Goal: Communication & Community: Connect with others

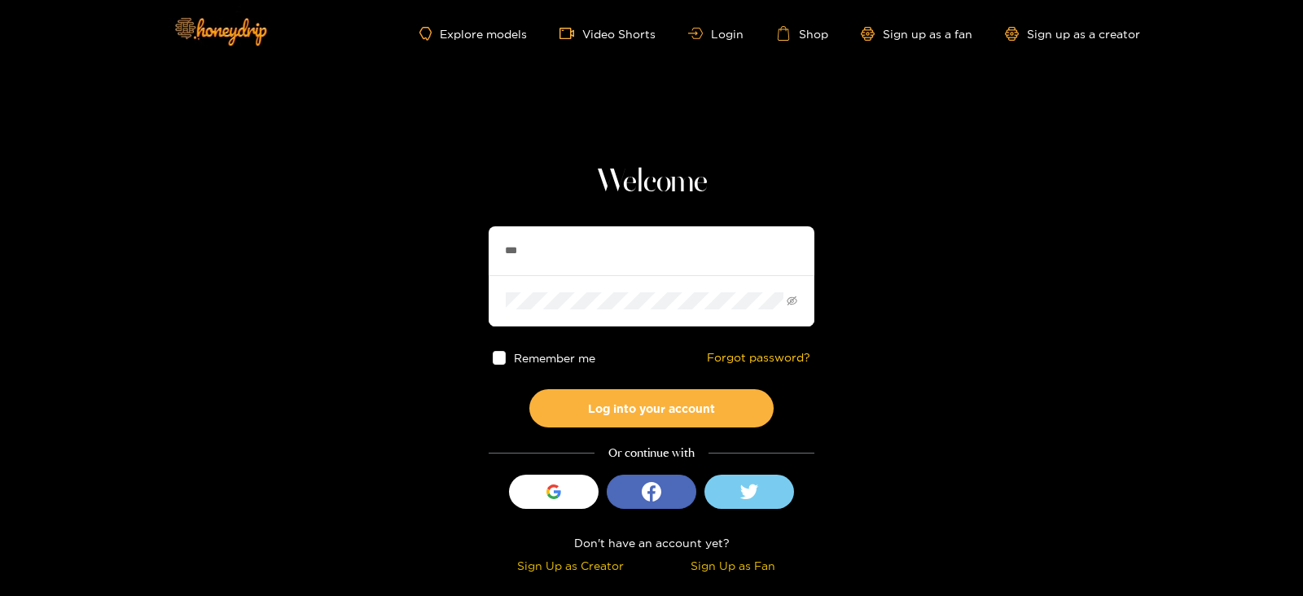
type input "**********"
click at [529, 389] on button "Log into your account" at bounding box center [651, 408] width 244 height 38
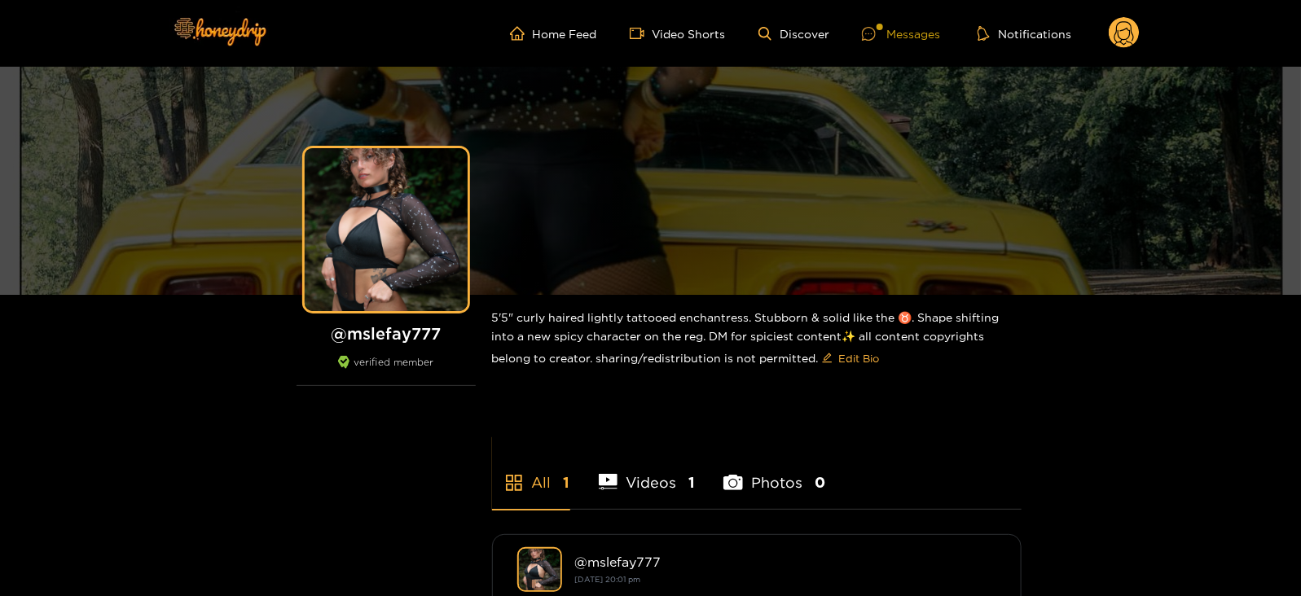
click at [865, 38] on icon at bounding box center [869, 34] width 14 height 14
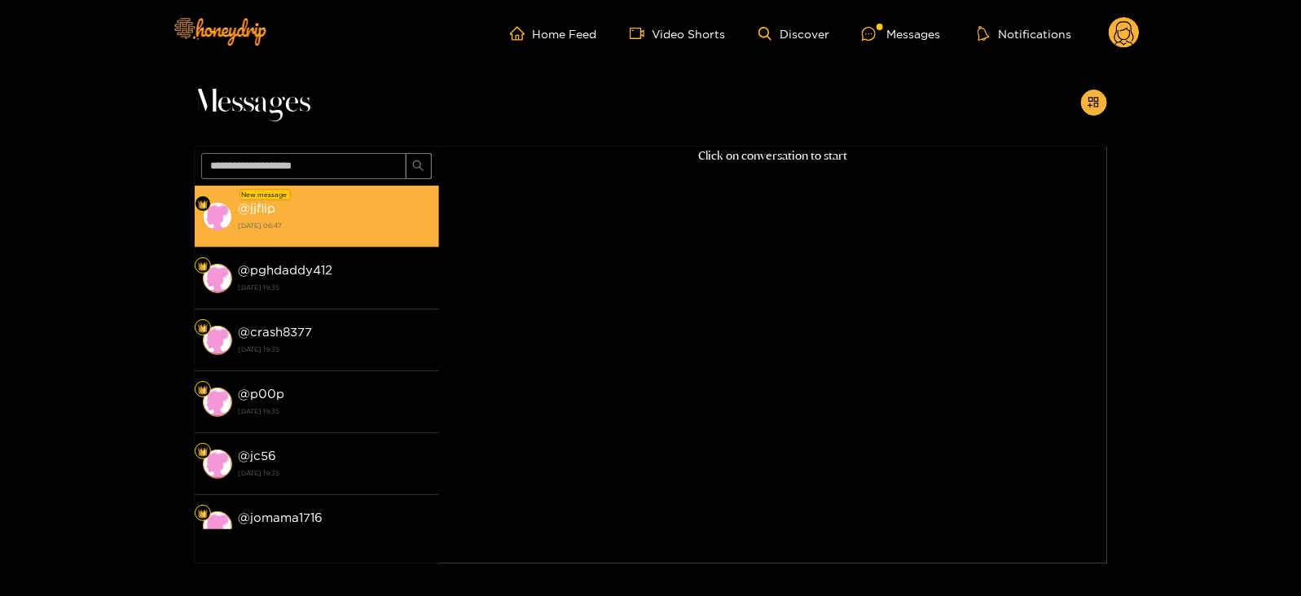
click at [387, 213] on div "@ jjflip [DATE] 06:47" at bounding box center [335, 216] width 192 height 37
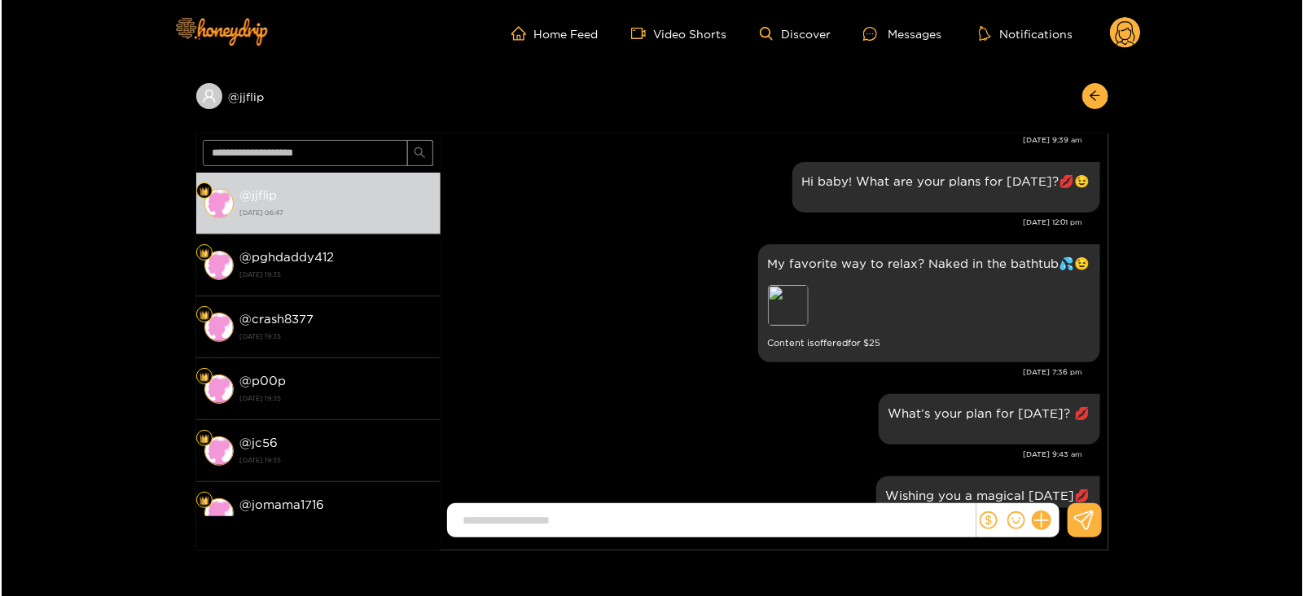
scroll to position [2281, 0]
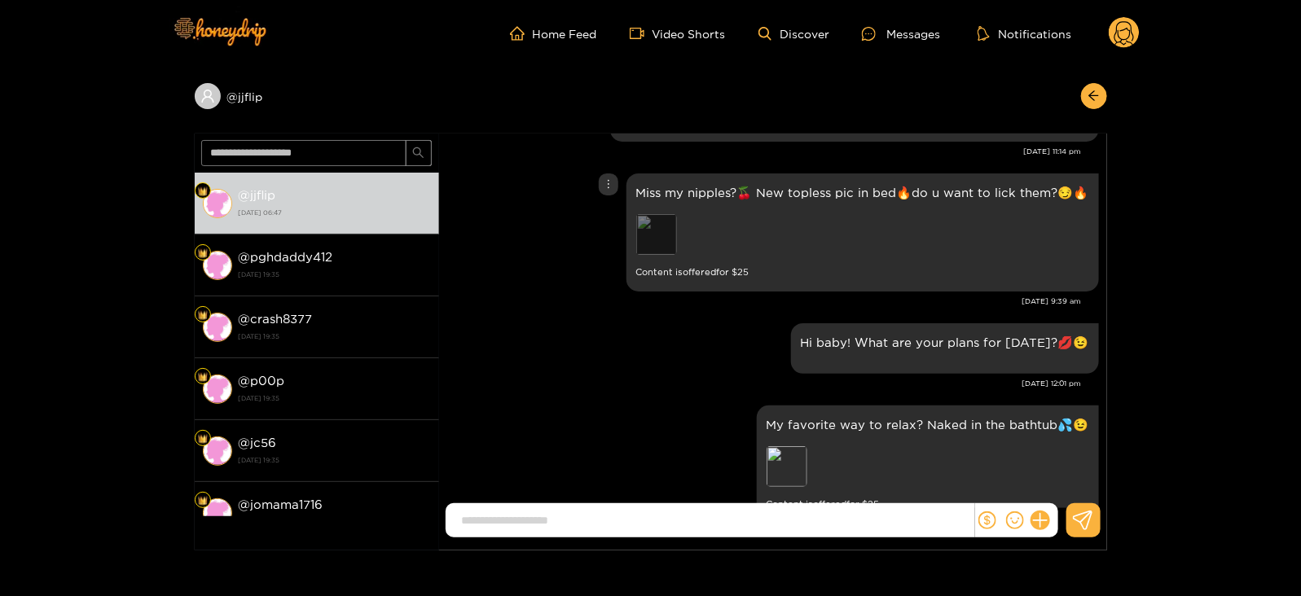
click at [666, 234] on div "Preview" at bounding box center [656, 234] width 41 height 41
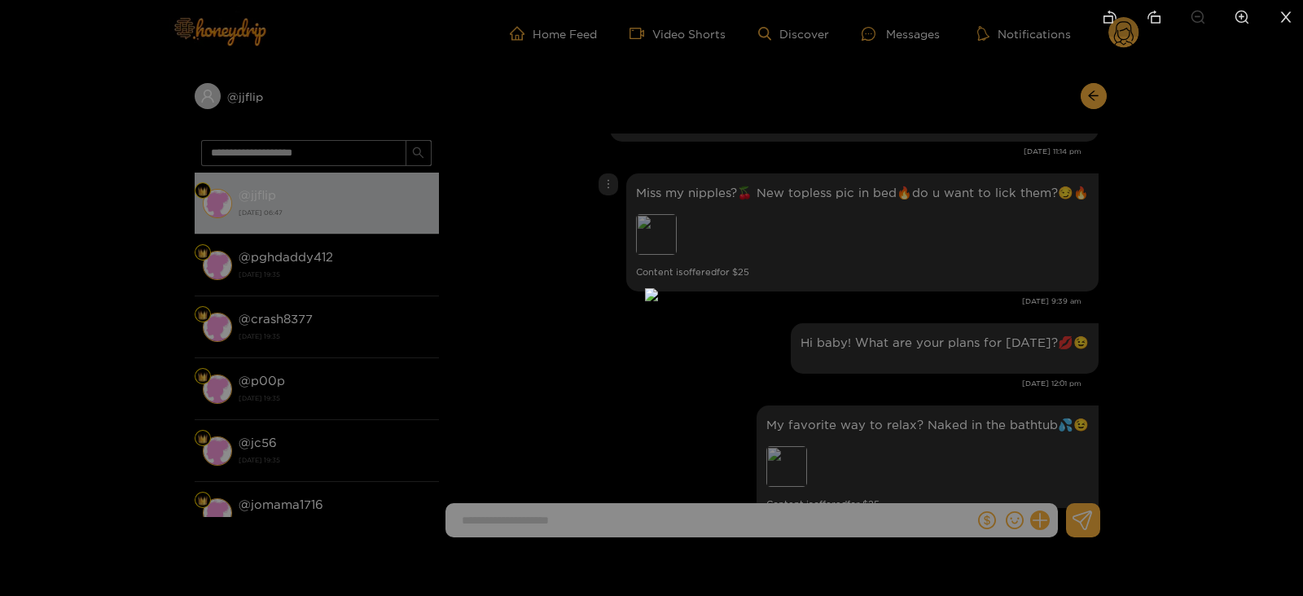
click at [658, 301] on img at bounding box center [651, 294] width 13 height 13
click at [1071, 414] on div at bounding box center [651, 298] width 1303 height 596
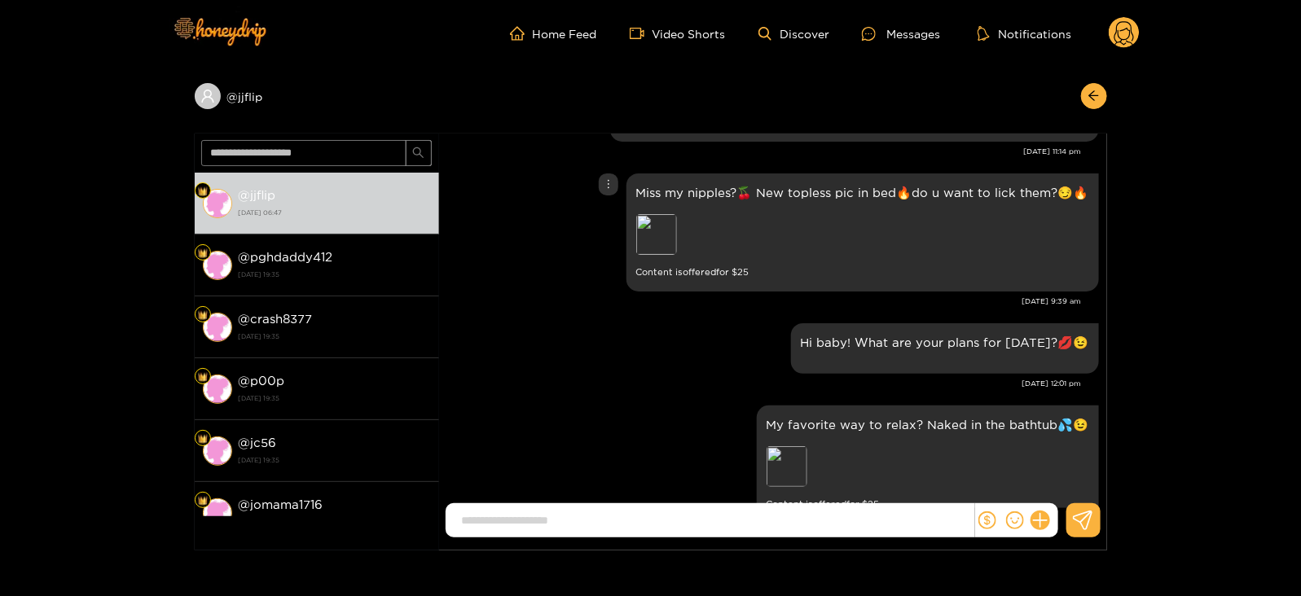
click at [706, 238] on div "Preview" at bounding box center [750, 236] width 228 height 45
click at [612, 217] on div "Unsend" at bounding box center [607, 217] width 40 height 16
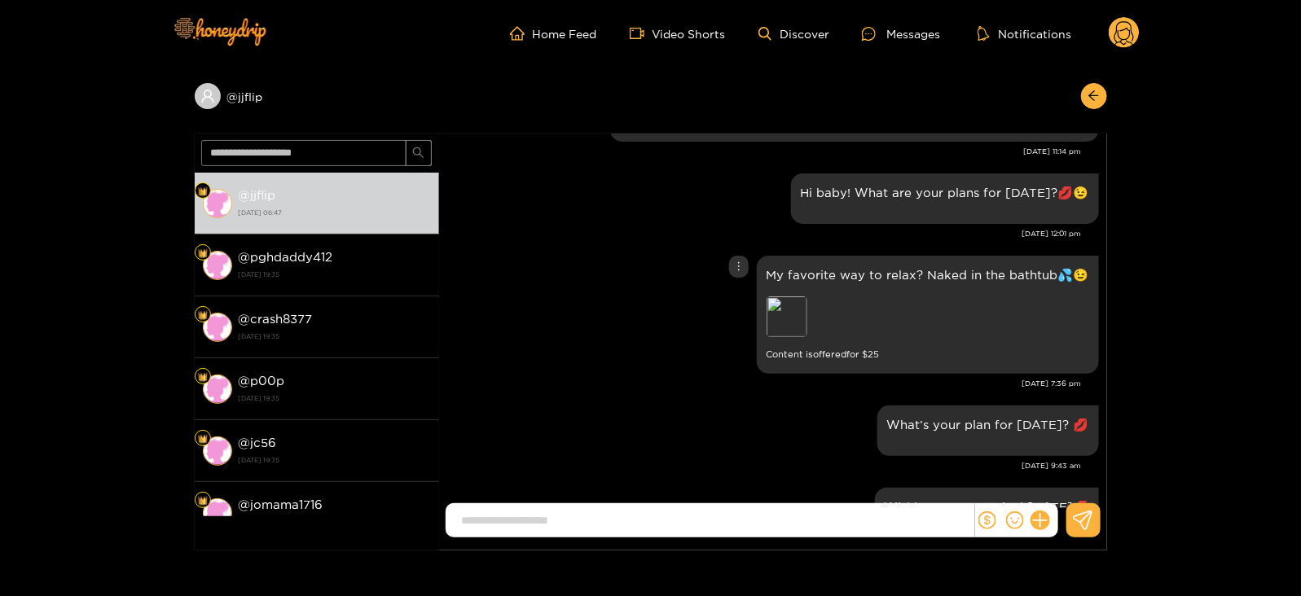
click at [814, 313] on div "Preview" at bounding box center [880, 318] width 228 height 45
click at [795, 312] on div "Preview" at bounding box center [786, 316] width 41 height 41
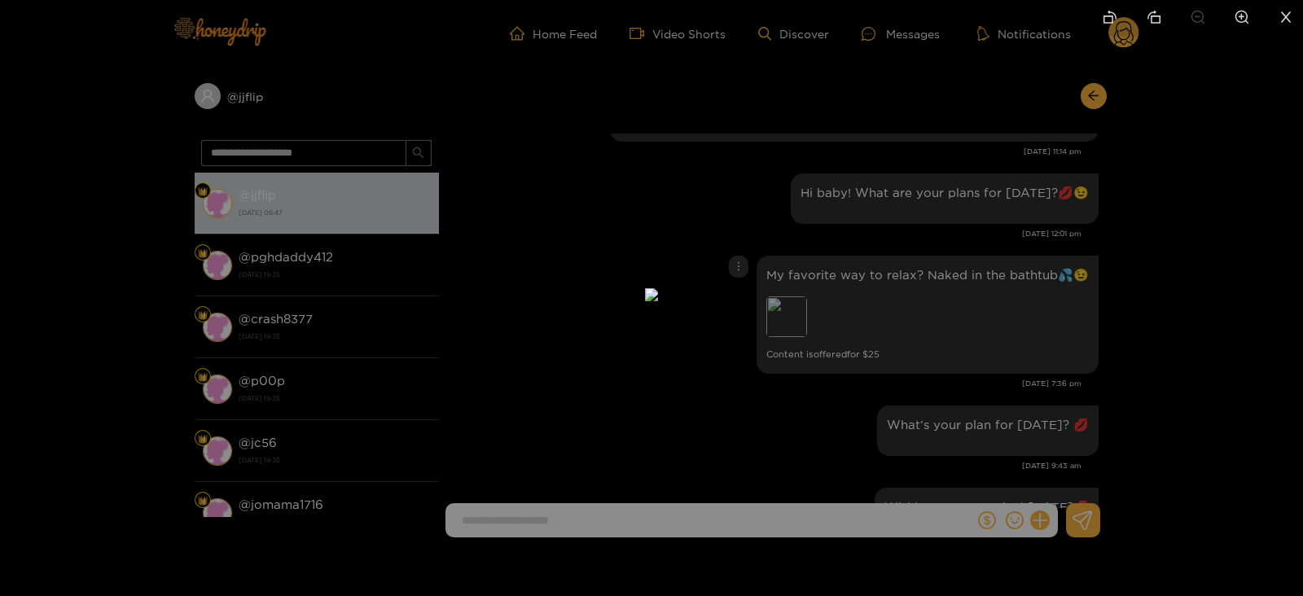
click at [1107, 296] on div at bounding box center [651, 298] width 1303 height 596
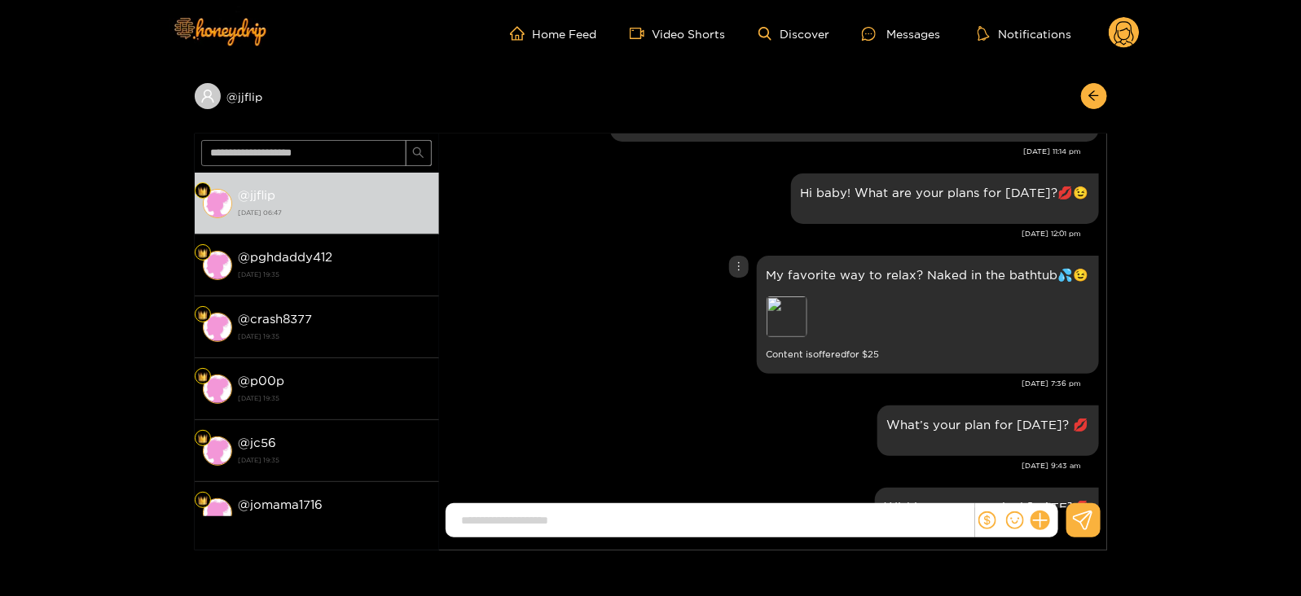
click at [942, 272] on p "My favorite way to relax? Naked in the bathtub💦😉" at bounding box center [927, 274] width 322 height 19
click at [943, 274] on p "My favorite way to relax? Naked in the bathtub💦😉" at bounding box center [927, 274] width 322 height 19
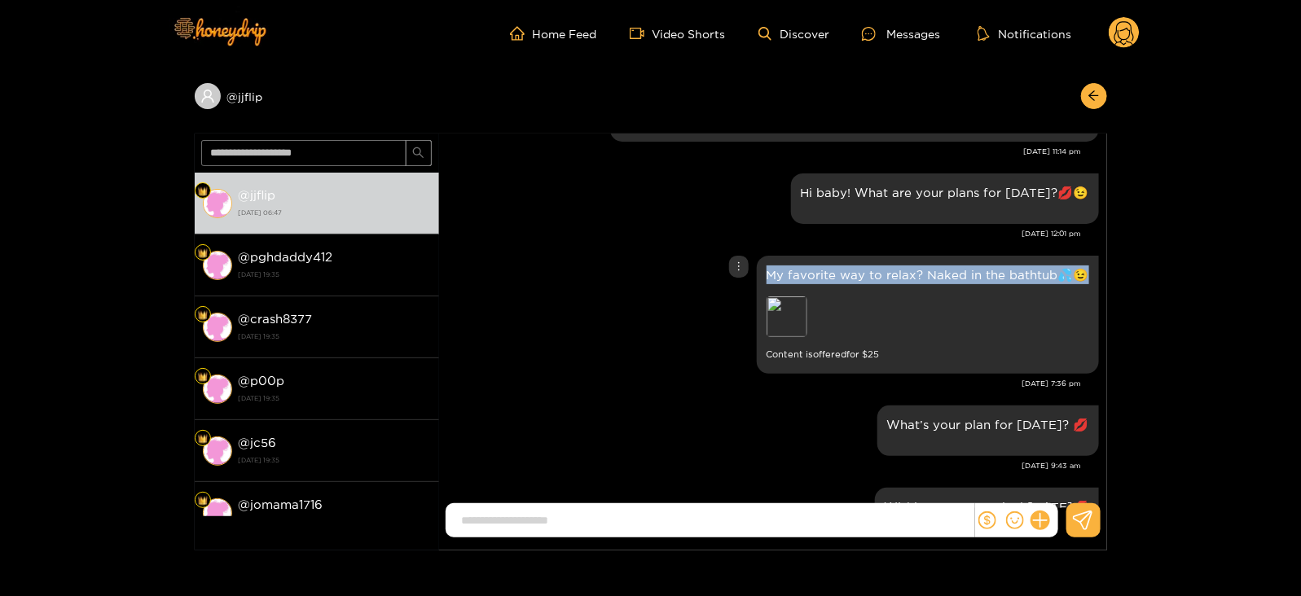
click at [943, 274] on p "My favorite way to relax? Naked in the bathtub💦😉" at bounding box center [927, 274] width 322 height 19
copy p "My favorite way to relax? Naked in the bathtub💦😉"
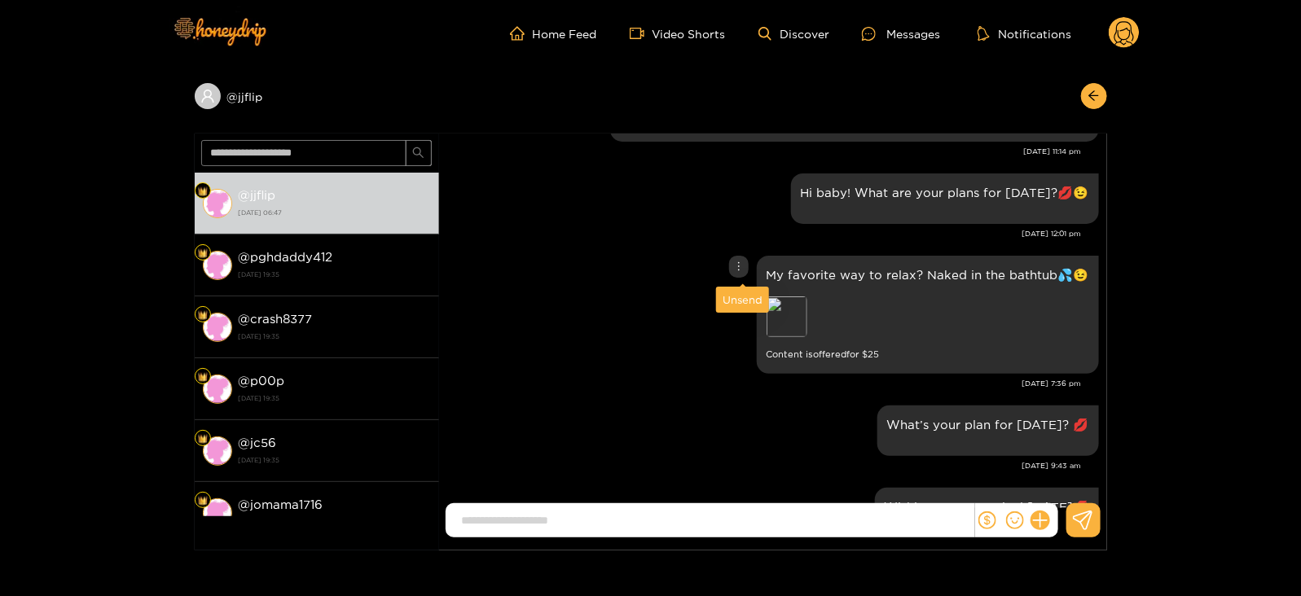
click at [744, 300] on div "Unsend" at bounding box center [742, 300] width 40 height 16
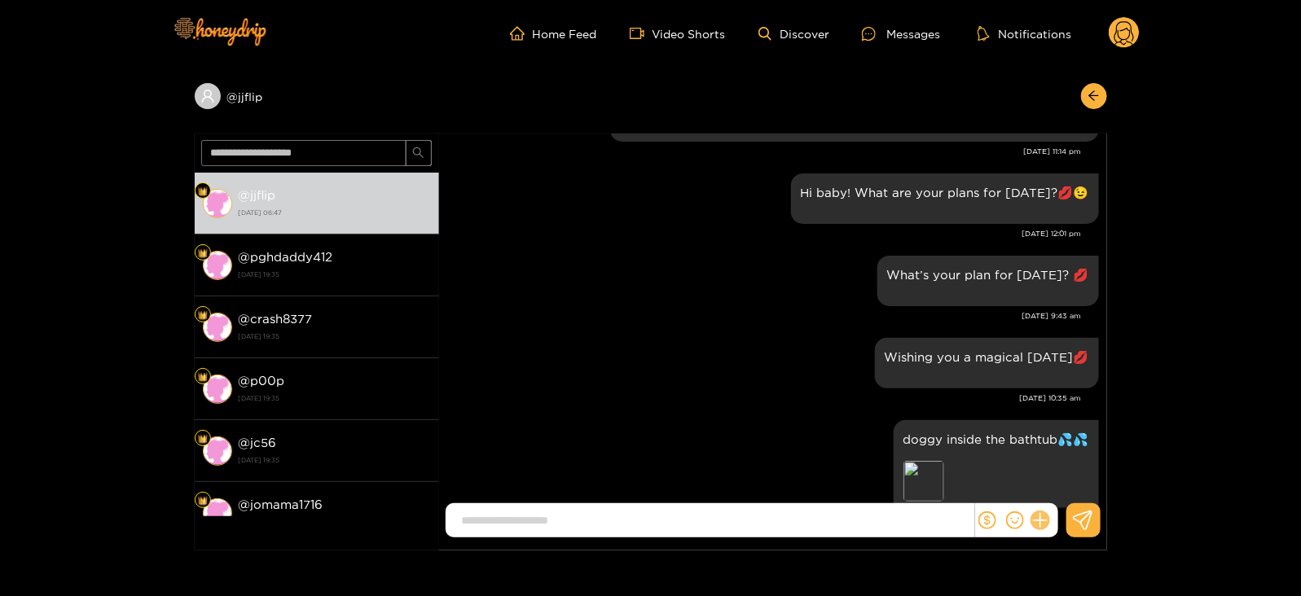
click at [1038, 521] on icon at bounding box center [1039, 520] width 19 height 19
click at [1057, 485] on button at bounding box center [1070, 481] width 57 height 37
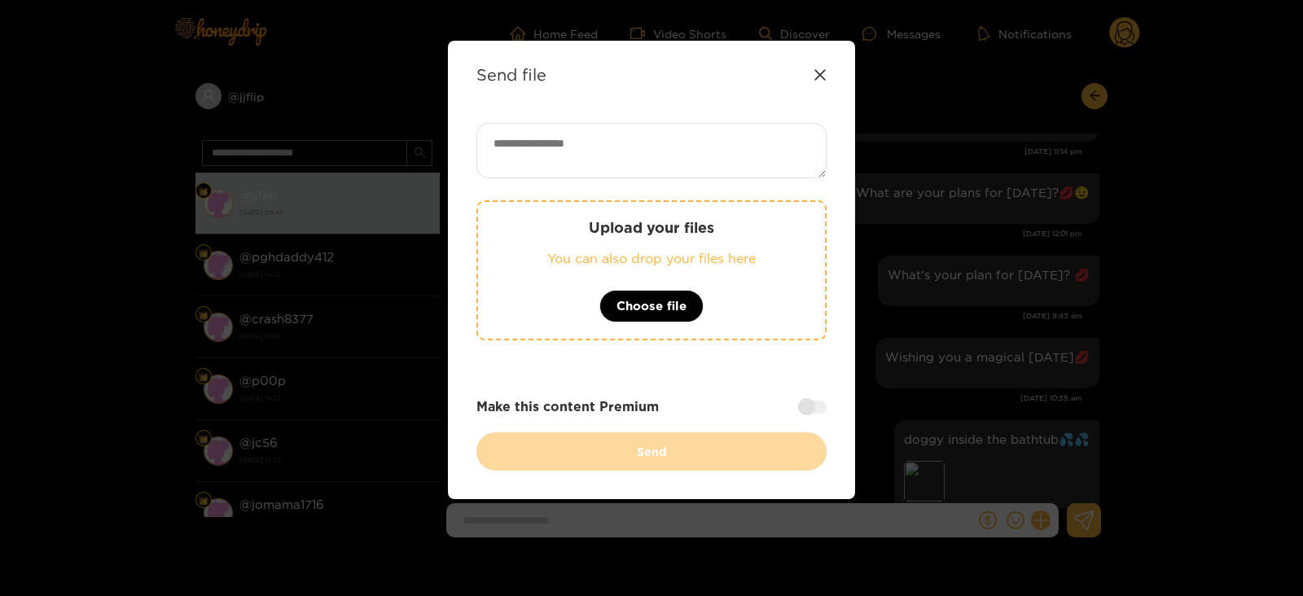
click at [619, 149] on textarea at bounding box center [651, 150] width 350 height 55
paste textarea "**********"
type textarea "**********"
click at [679, 317] on button "Choose file" at bounding box center [651, 306] width 104 height 33
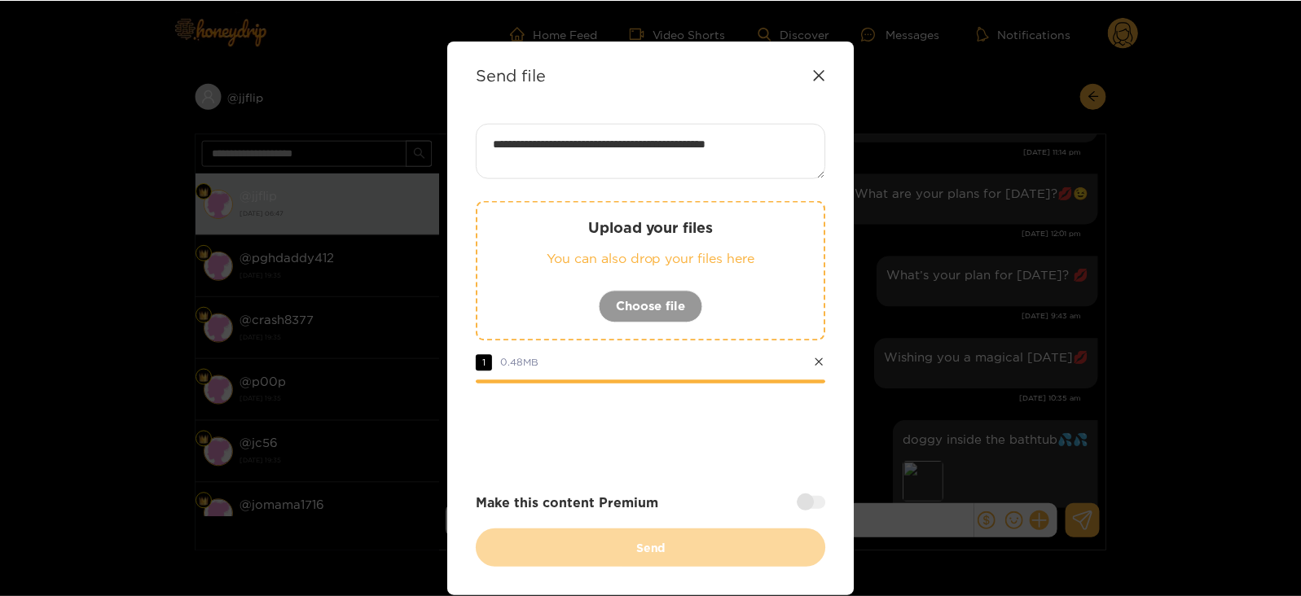
scroll to position [63, 0]
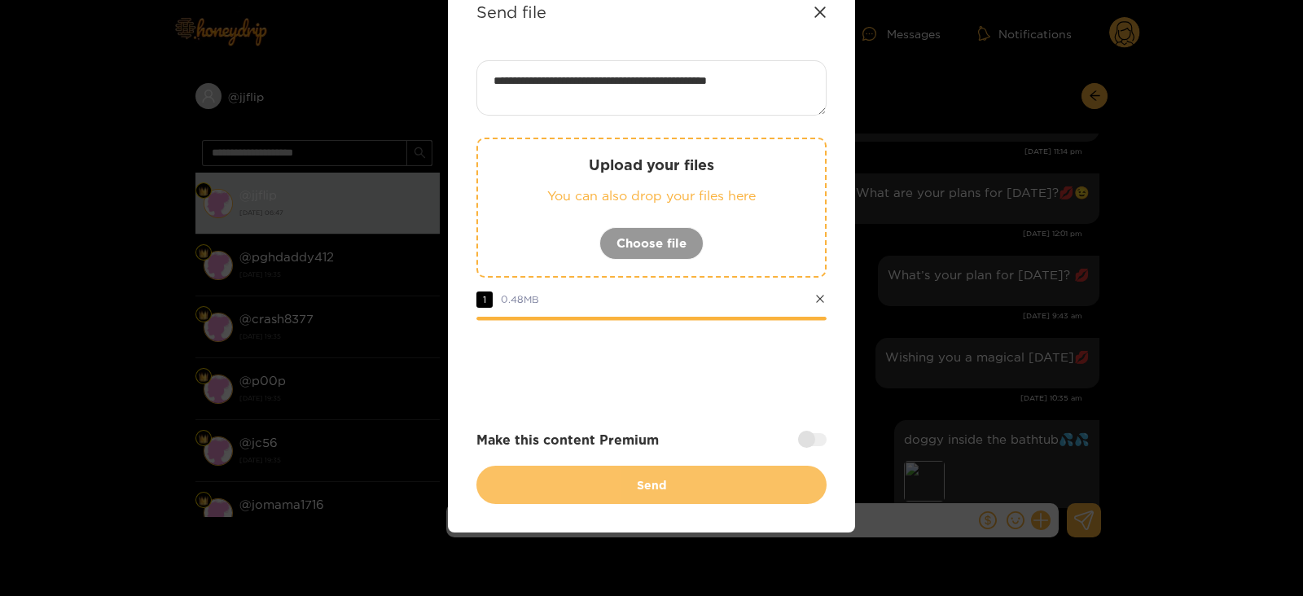
click at [692, 482] on button "Send" at bounding box center [651, 485] width 350 height 38
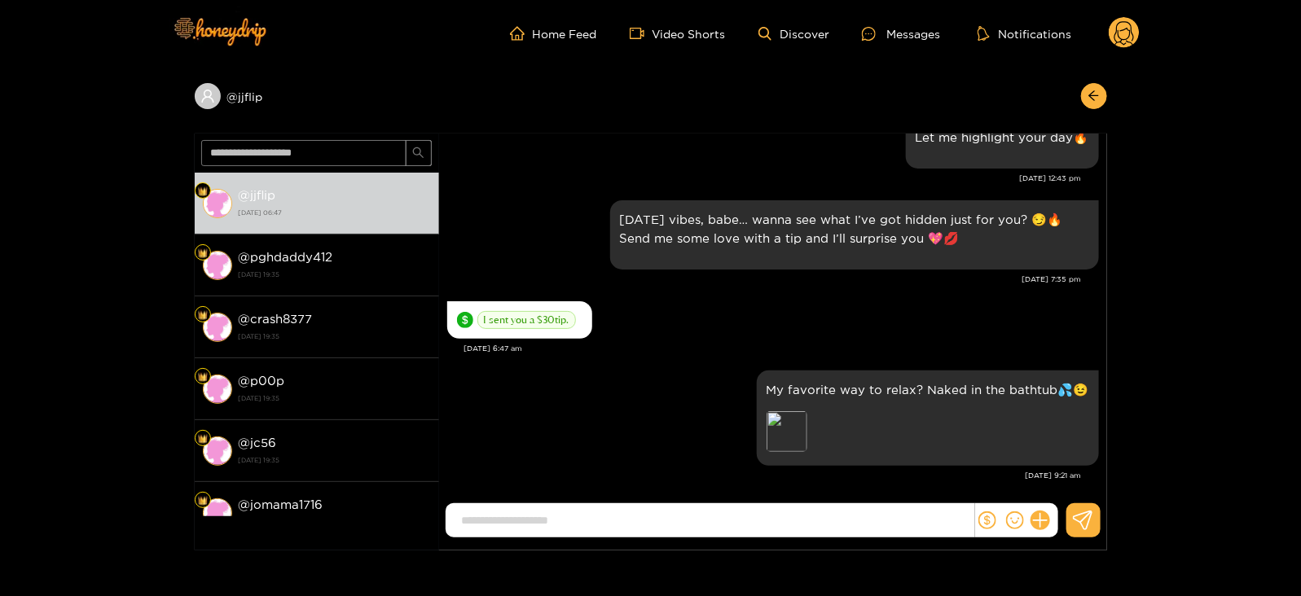
scroll to position [132, 0]
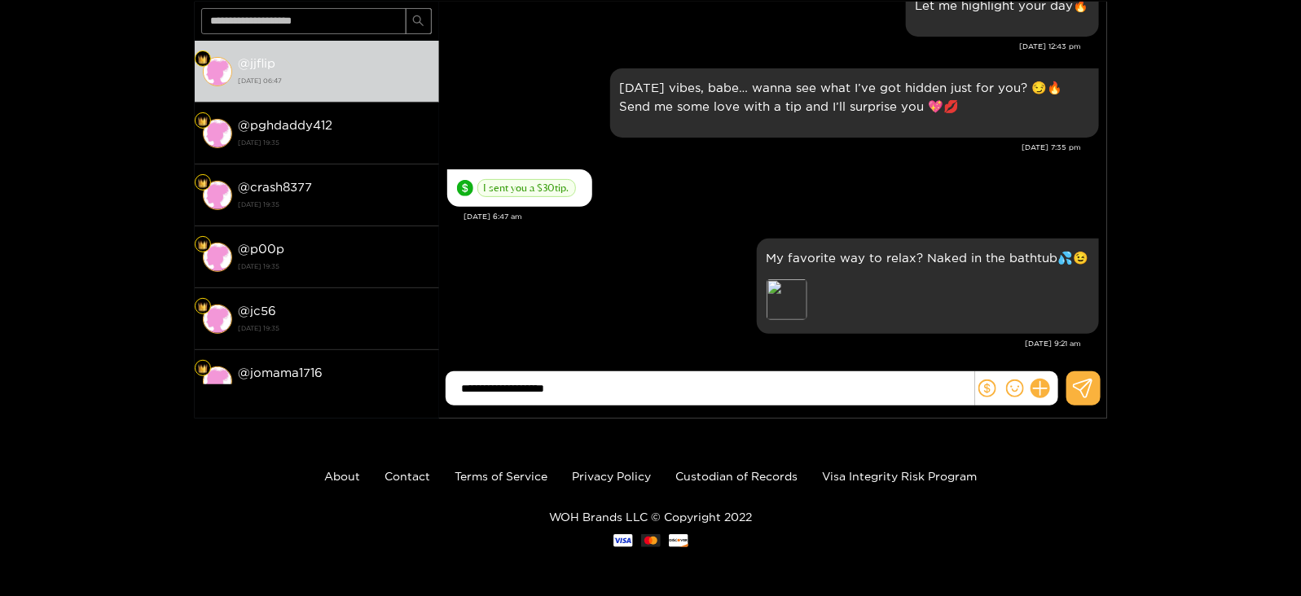
type input "**********"
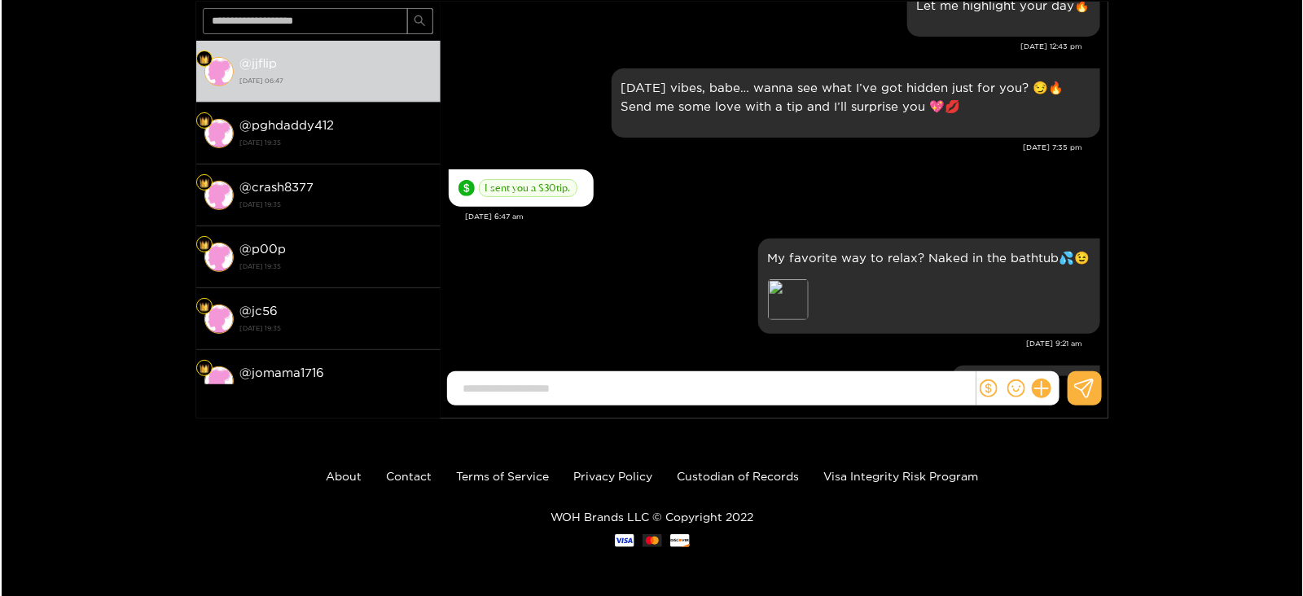
scroll to position [0, 0]
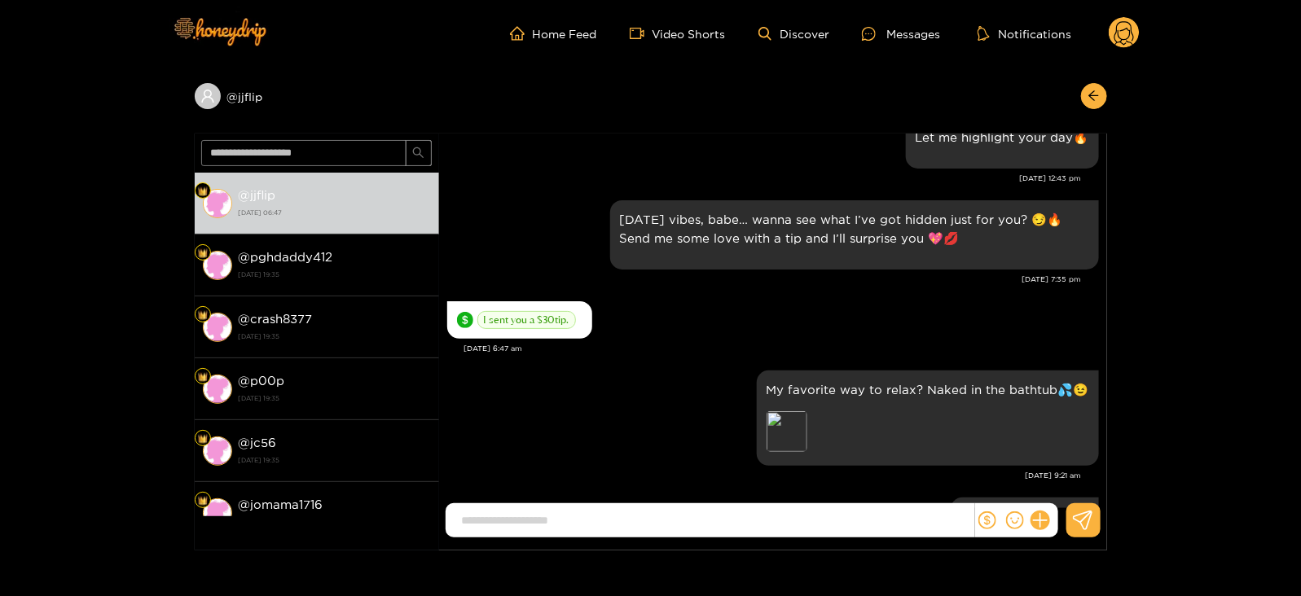
click at [1119, 37] on icon at bounding box center [1124, 35] width 20 height 29
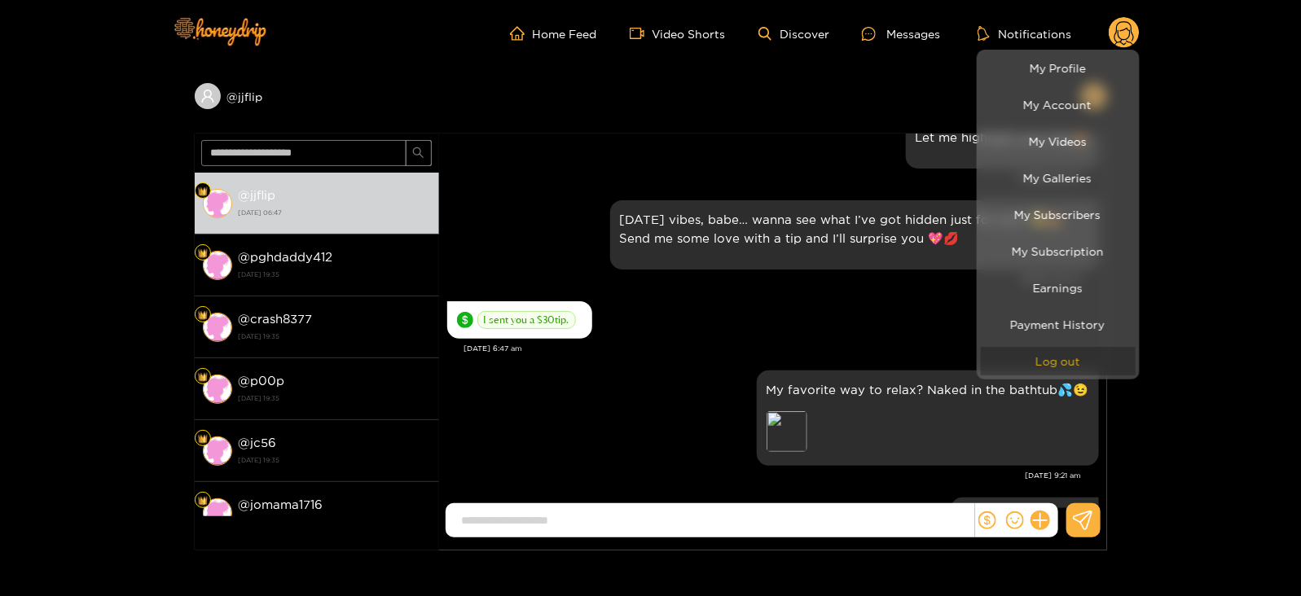
click at [1018, 375] on button "Log out" at bounding box center [1057, 361] width 155 height 29
